Goal: Task Accomplishment & Management: Complete application form

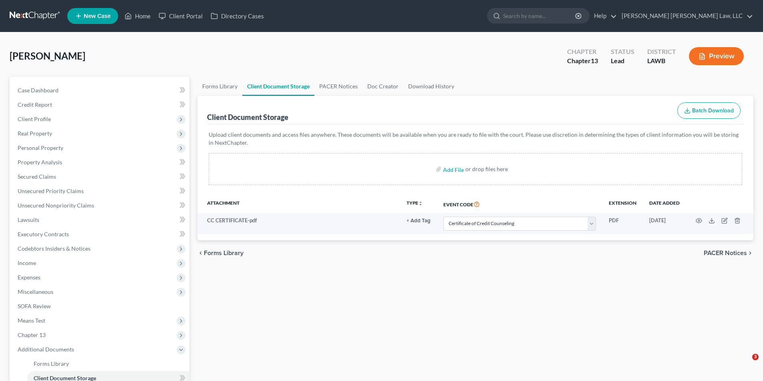
select select "9"
click at [31, 279] on span "Expenses" at bounding box center [29, 277] width 23 height 7
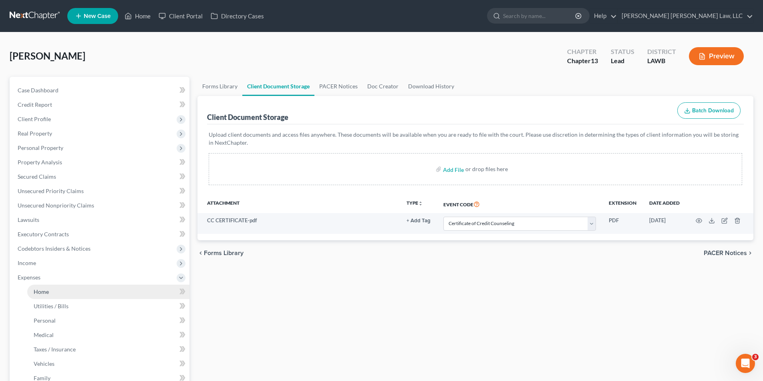
click at [42, 290] on span "Home" at bounding box center [41, 292] width 15 height 7
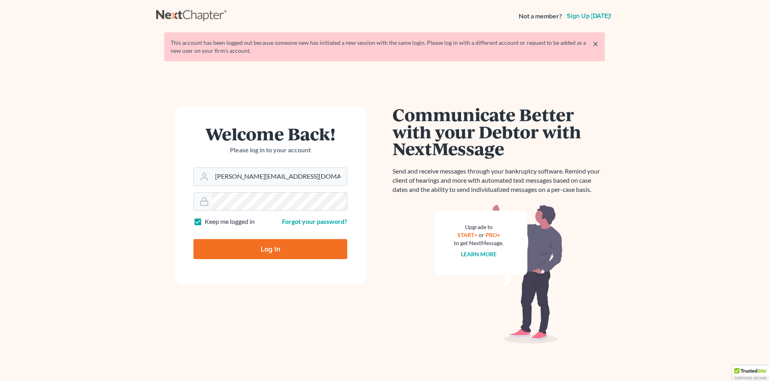
click at [231, 243] on input "Log In" at bounding box center [270, 249] width 154 height 20
type input "Thinking..."
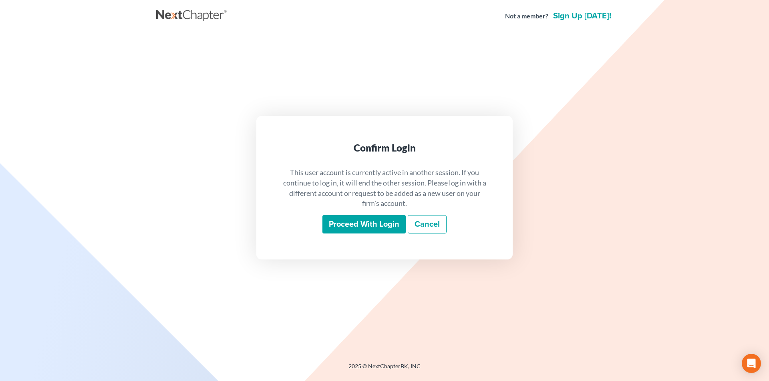
click at [357, 231] on input "Proceed with login" at bounding box center [363, 224] width 83 height 18
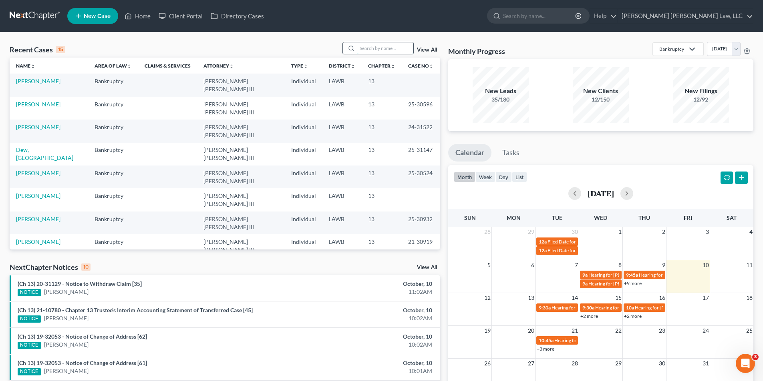
click at [378, 50] on input "search" at bounding box center [385, 48] width 56 height 12
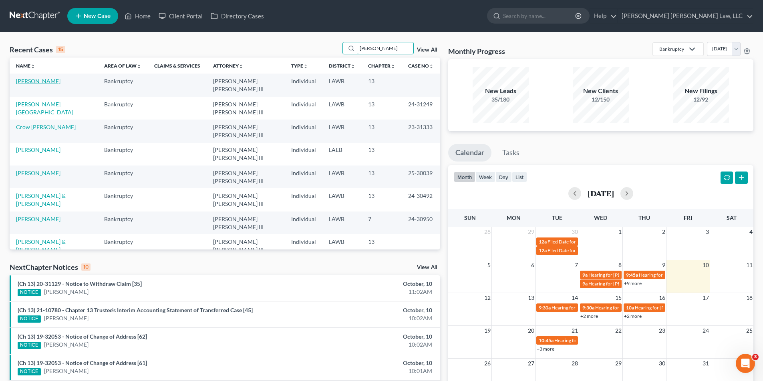
type input "[PERSON_NAME]"
click at [26, 84] on link "[PERSON_NAME]" at bounding box center [38, 81] width 44 height 7
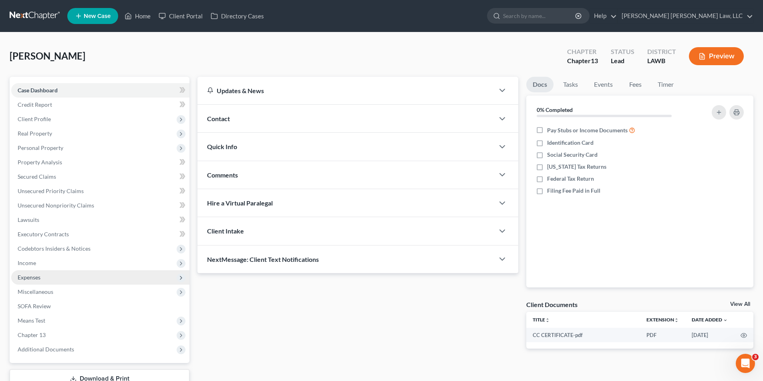
click at [30, 278] on span "Expenses" at bounding box center [29, 277] width 23 height 7
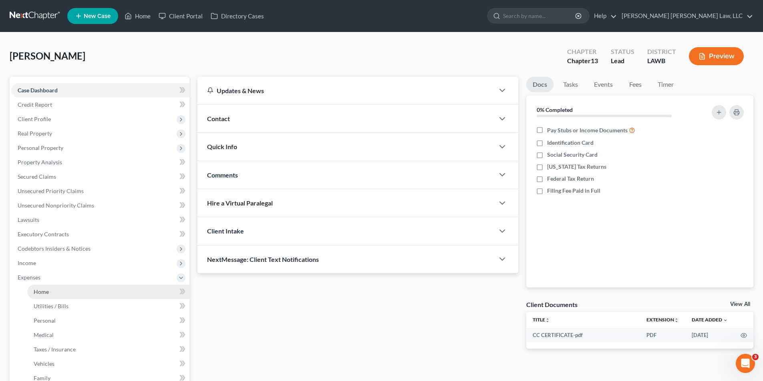
click at [44, 293] on span "Home" at bounding box center [41, 292] width 15 height 7
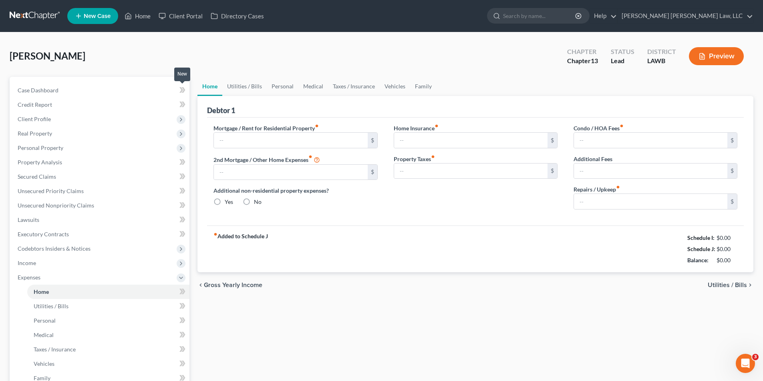
type input "0.00"
radio input "true"
type input "0.00"
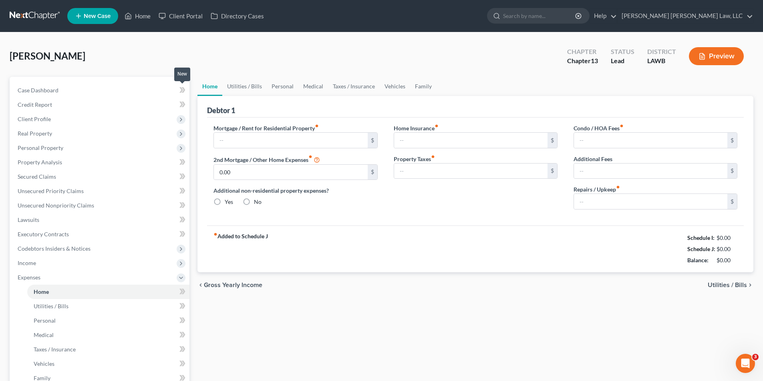
type input "0.00"
click at [53, 301] on link "Utilities / Bills" at bounding box center [108, 306] width 162 height 14
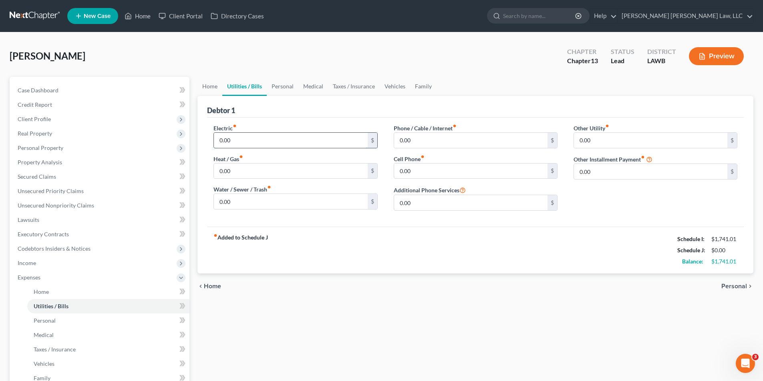
click at [238, 142] on input "0.00" at bounding box center [290, 140] width 153 height 15
type input "130.00"
click at [237, 171] on input "0.00" at bounding box center [290, 171] width 153 height 15
type input "35.00"
click at [235, 204] on input "0.00" at bounding box center [290, 201] width 153 height 15
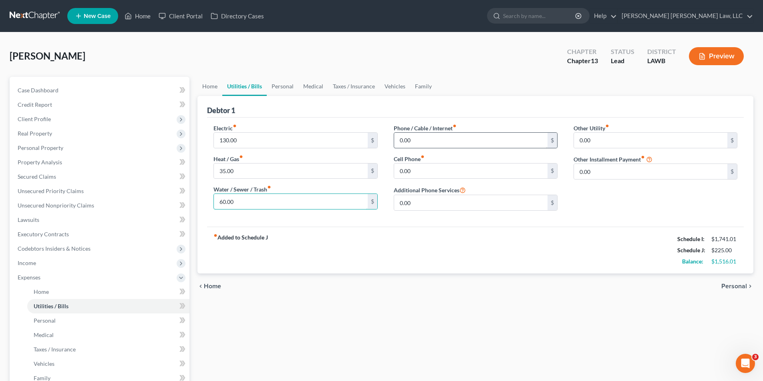
type input "60.00"
click at [416, 142] on input "0.00" at bounding box center [470, 140] width 153 height 15
type input "35.00"
click at [421, 172] on input "0.00" at bounding box center [470, 171] width 153 height 15
type input "45.00"
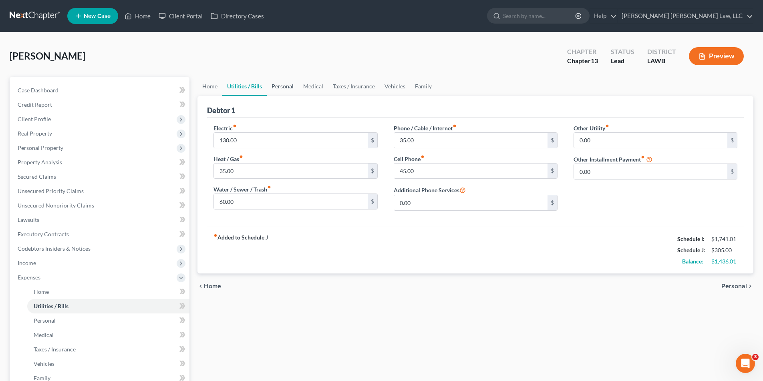
click at [292, 87] on link "Personal" at bounding box center [283, 86] width 32 height 19
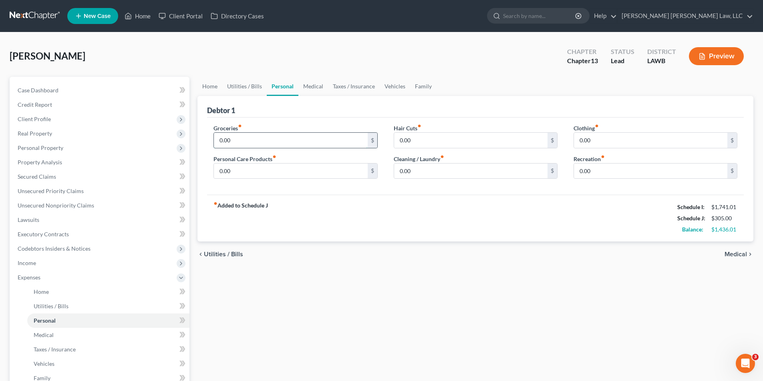
click at [228, 136] on input "0.00" at bounding box center [290, 140] width 153 height 15
type input "487.00"
click at [244, 175] on input "0.00" at bounding box center [290, 171] width 153 height 15
type input "20.00"
click at [594, 142] on input "0.00" at bounding box center [650, 140] width 153 height 15
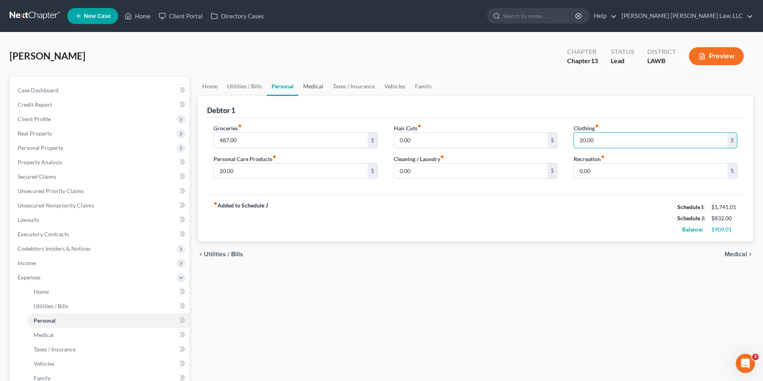
type input "20.00"
click at [320, 87] on link "Medical" at bounding box center [313, 86] width 30 height 19
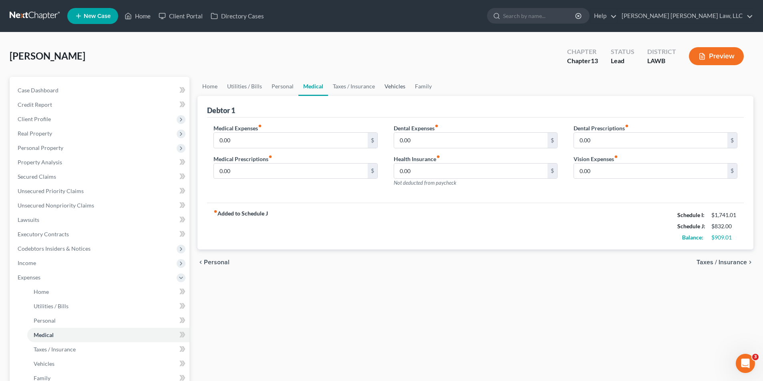
click at [387, 86] on link "Vehicles" at bounding box center [394, 86] width 30 height 19
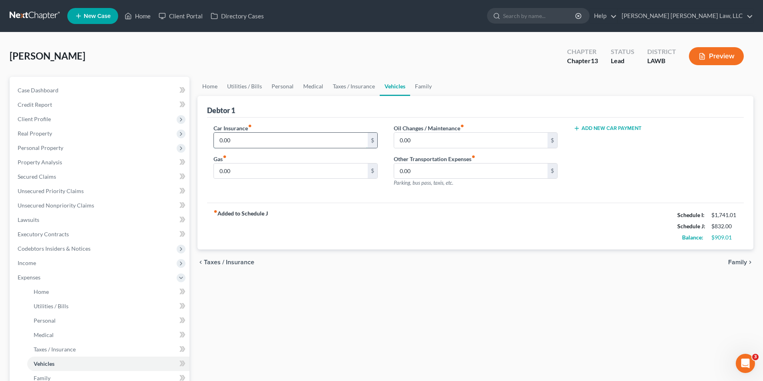
click at [290, 135] on input "0.00" at bounding box center [290, 140] width 153 height 15
type input "134.00"
click at [253, 173] on input "0.00" at bounding box center [290, 171] width 153 height 15
type input "75.00"
click at [407, 140] on input "0.00" at bounding box center [470, 140] width 153 height 15
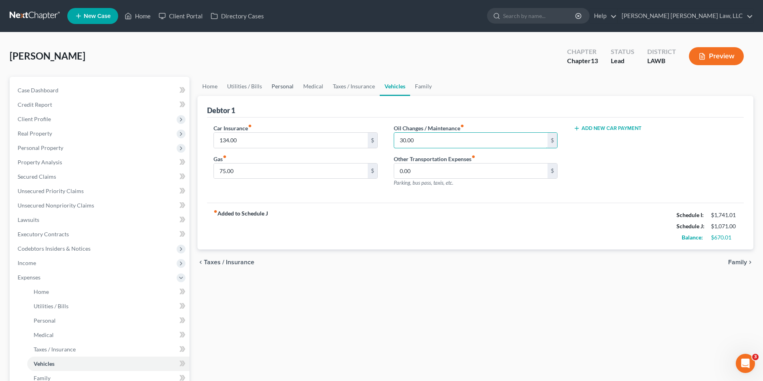
type input "30.00"
click at [280, 89] on link "Personal" at bounding box center [283, 86] width 32 height 19
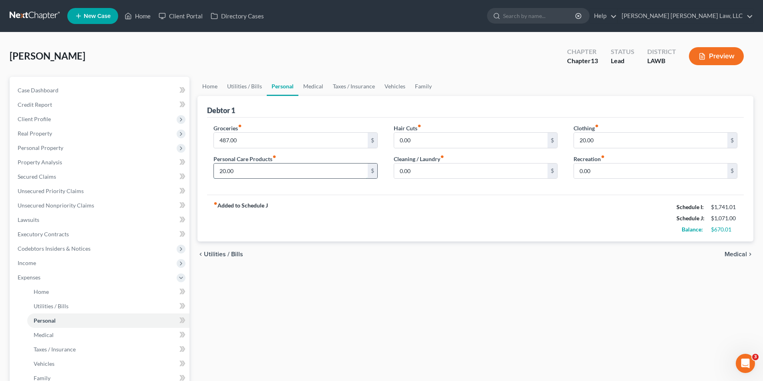
click at [271, 172] on input "20.00" at bounding box center [290, 171] width 153 height 15
type input "50.00"
click at [42, 149] on span "Personal Property" at bounding box center [41, 148] width 46 height 7
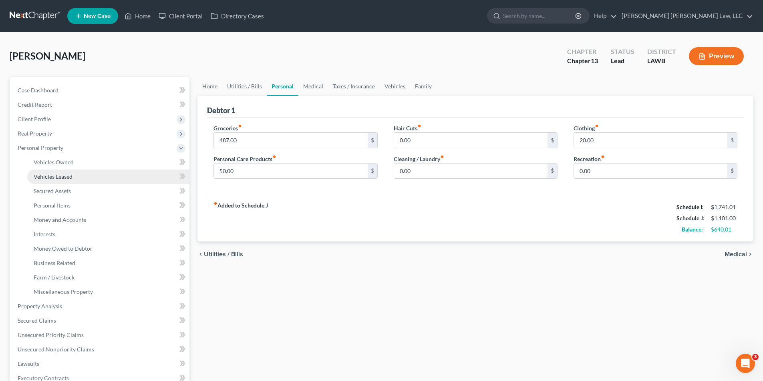
click at [53, 177] on span "Vehicles Leased" at bounding box center [53, 176] width 39 height 7
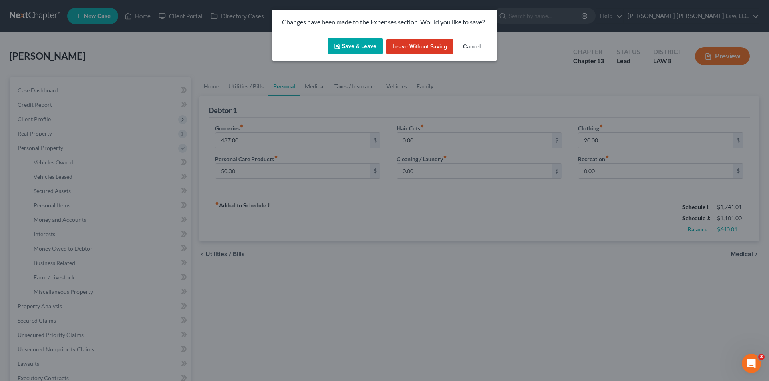
click at [354, 42] on button "Save & Leave" at bounding box center [354, 46] width 55 height 17
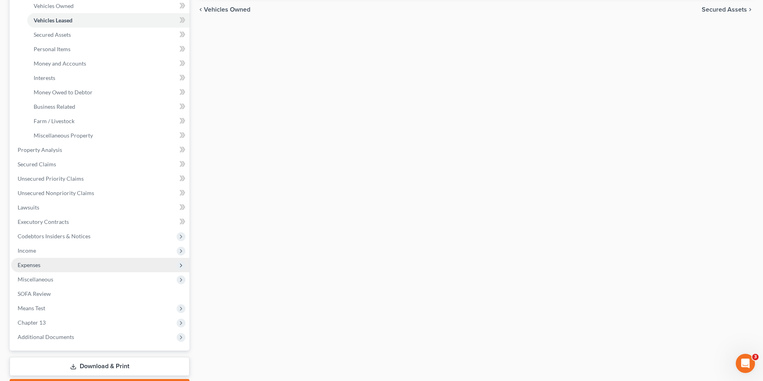
scroll to position [160, 0]
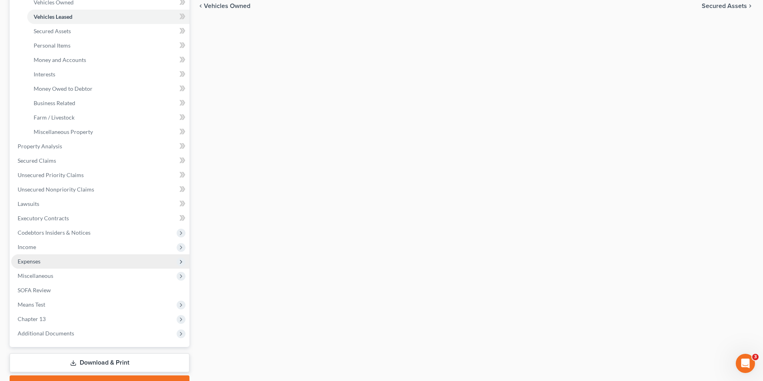
click at [32, 261] on span "Expenses" at bounding box center [29, 261] width 23 height 7
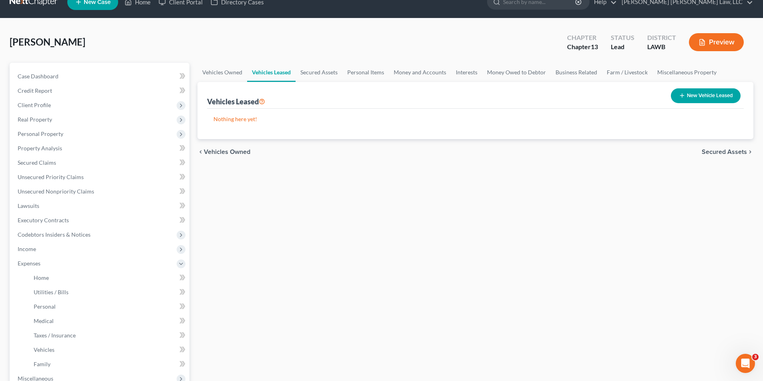
scroll to position [0, 0]
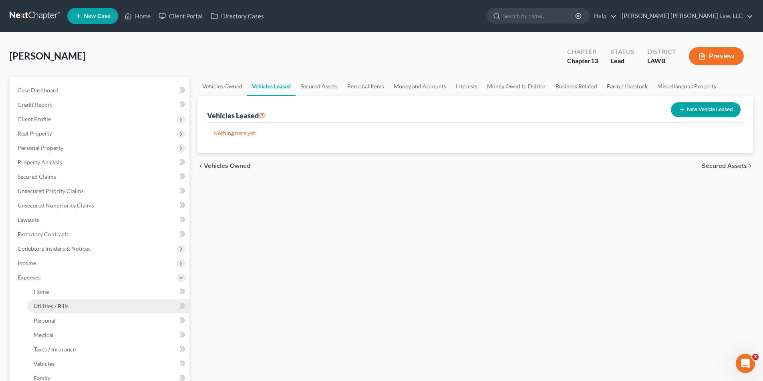
click at [44, 309] on span "Utilities / Bills" at bounding box center [51, 306] width 35 height 7
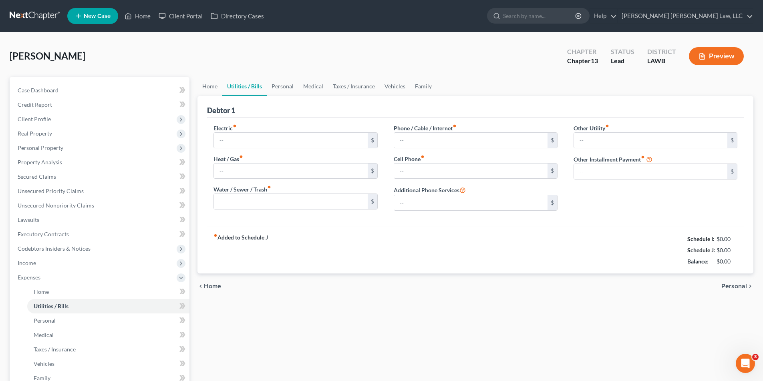
type input "130.00"
type input "35.00"
type input "60.00"
type input "35.00"
type input "45.00"
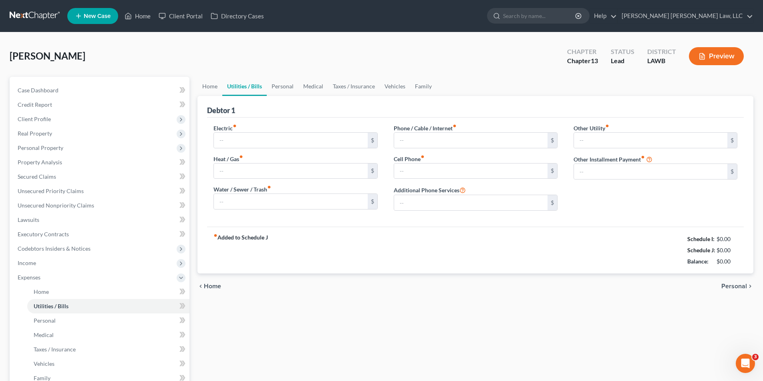
type input "0.00"
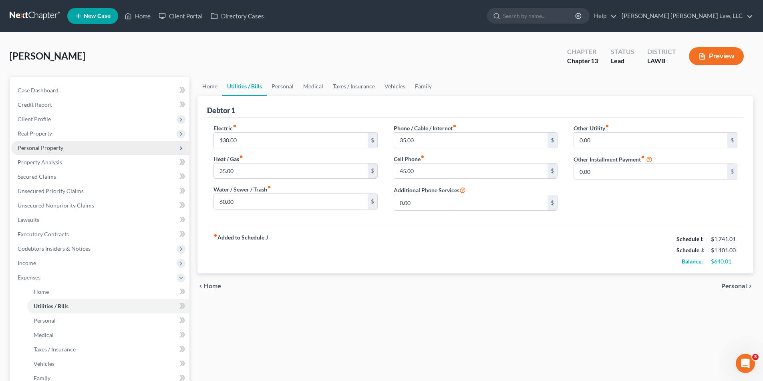
click at [19, 145] on span "Personal Property" at bounding box center [41, 148] width 46 height 7
